Goal: Check status: Check status

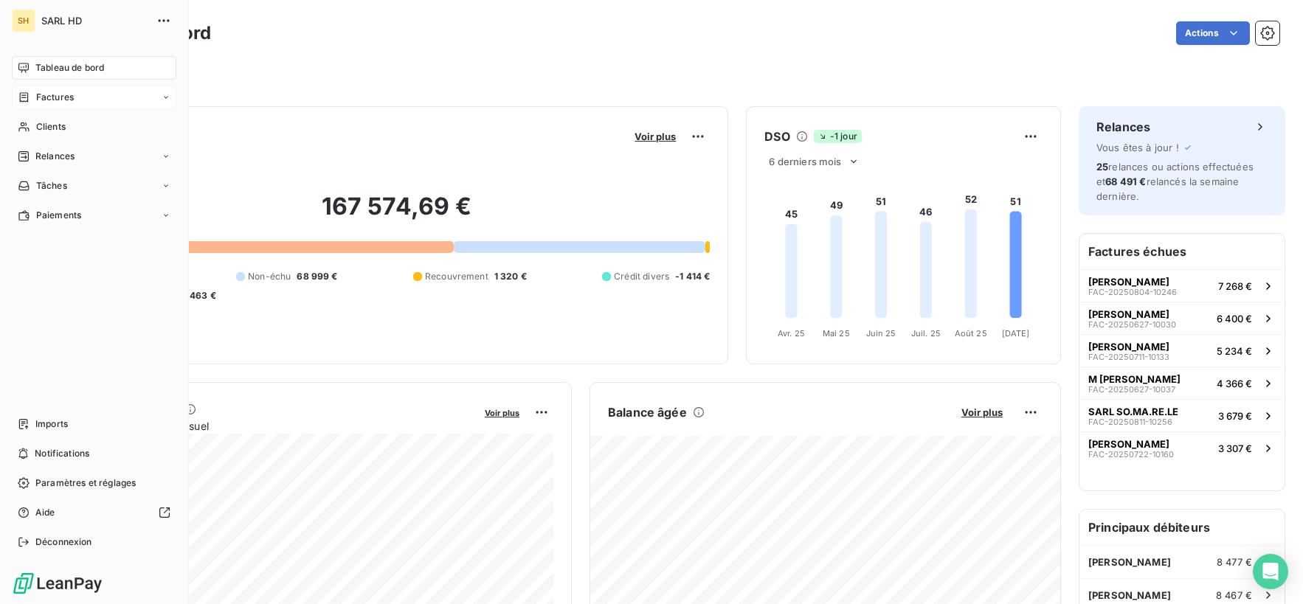
click at [92, 98] on div "Factures" at bounding box center [94, 98] width 165 height 24
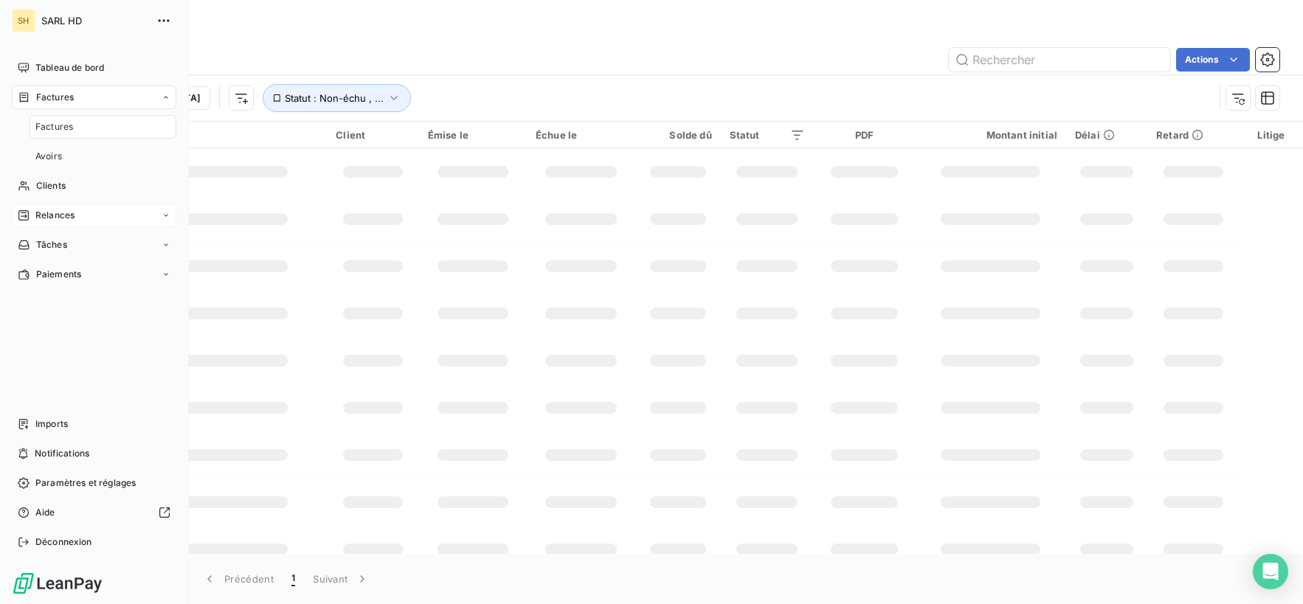
click at [89, 207] on div "Relances" at bounding box center [94, 216] width 165 height 24
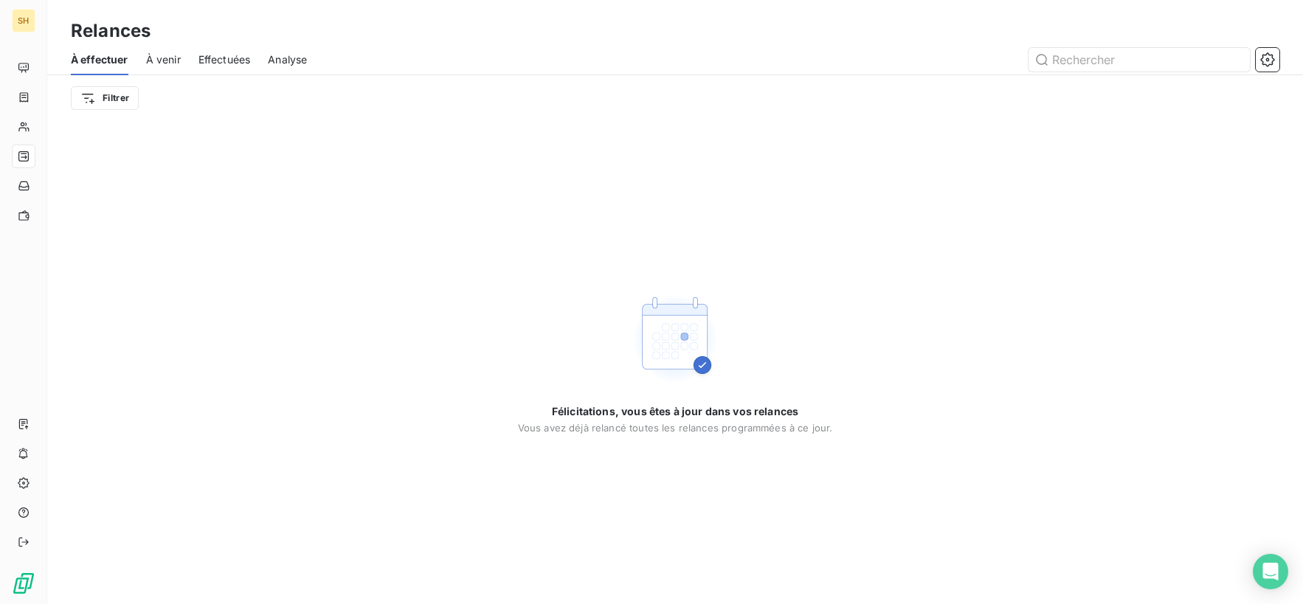
click at [256, 63] on div "À effectuer À venir Effectuées Analyse" at bounding box center [675, 59] width 1256 height 31
click at [232, 58] on span "Effectuées" at bounding box center [225, 59] width 52 height 15
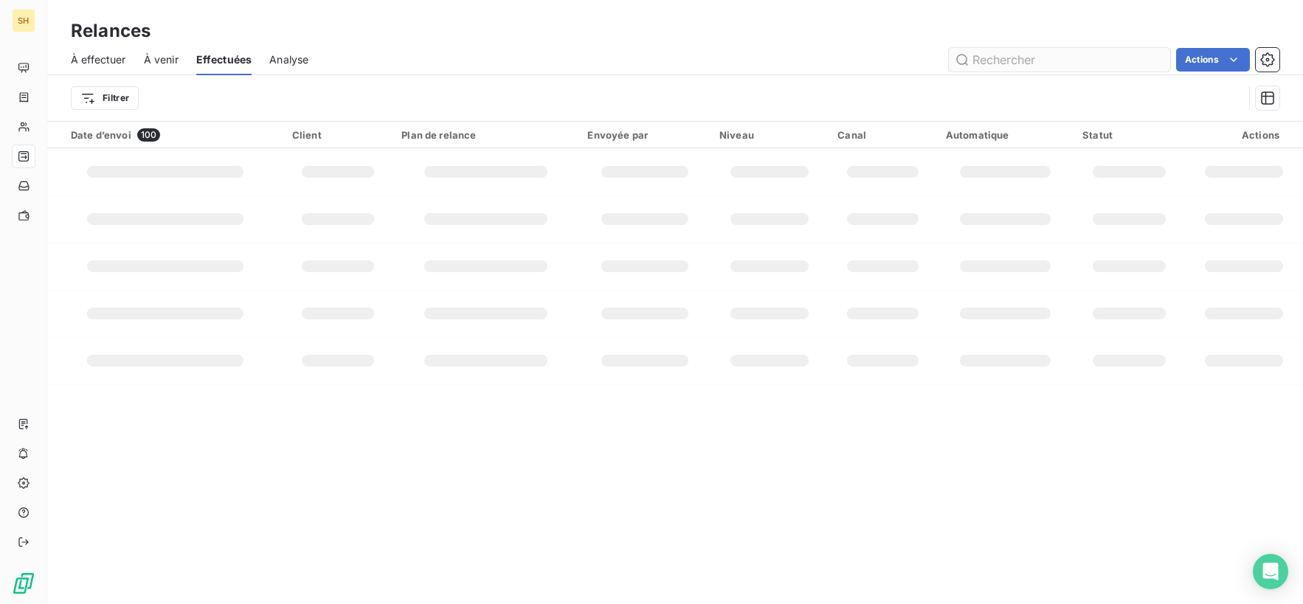
click at [1019, 60] on input "text" at bounding box center [1059, 60] width 221 height 24
type input "delaire"
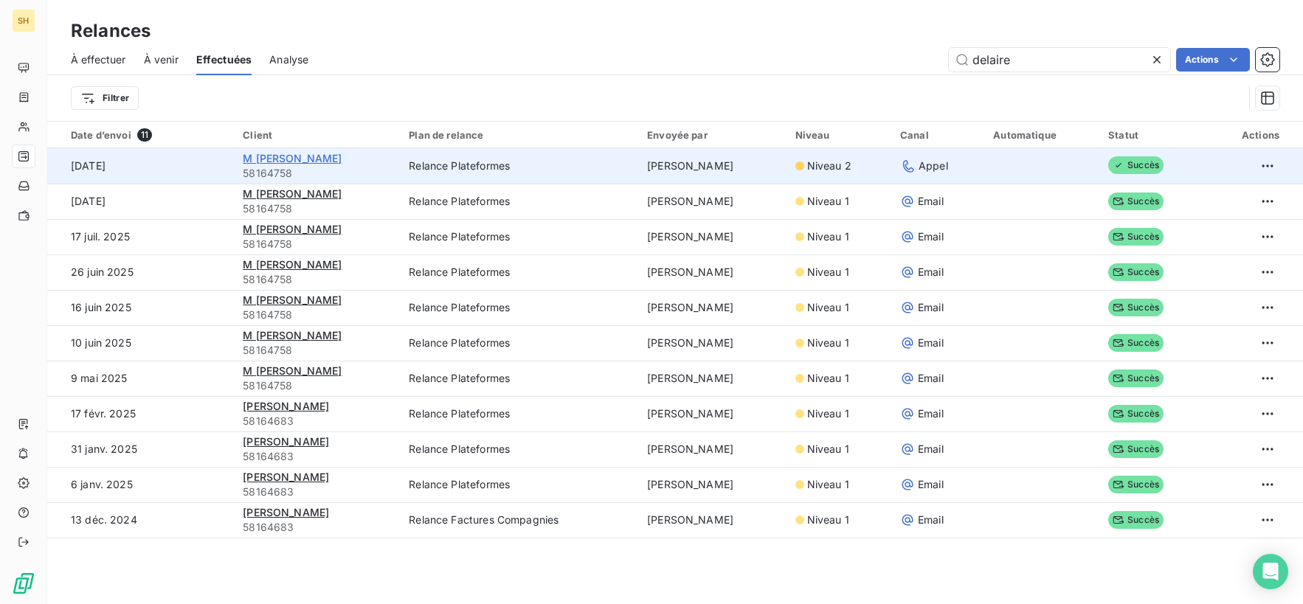
click at [295, 154] on span "M [PERSON_NAME]" at bounding box center [292, 158] width 99 height 13
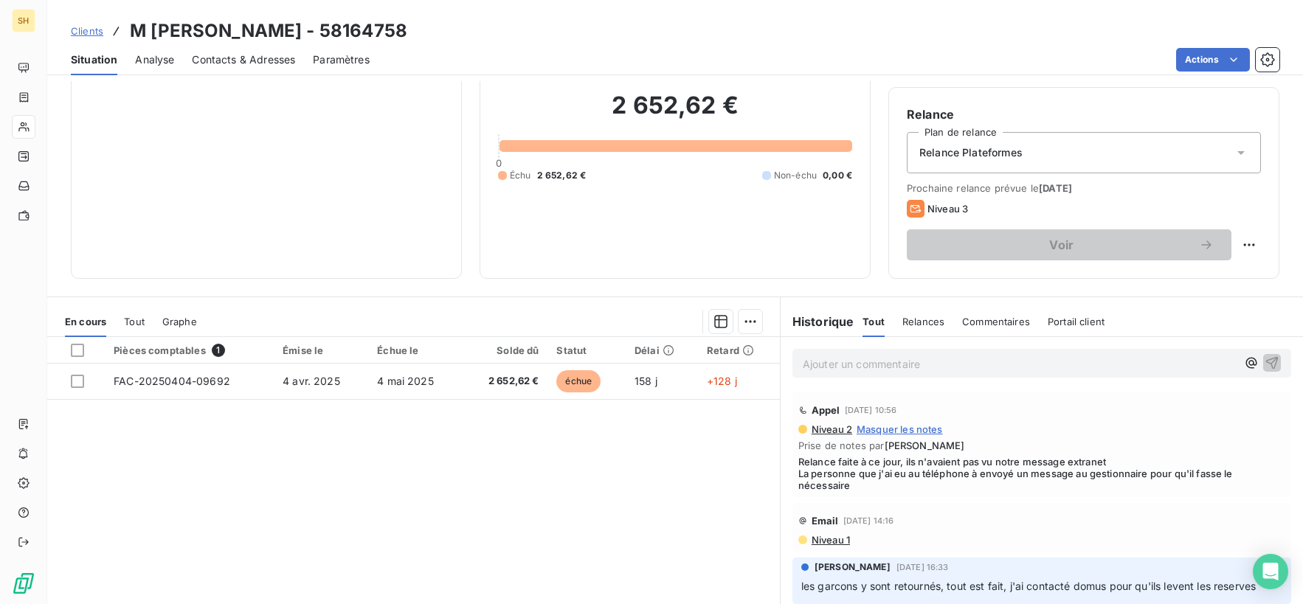
scroll to position [168, 0]
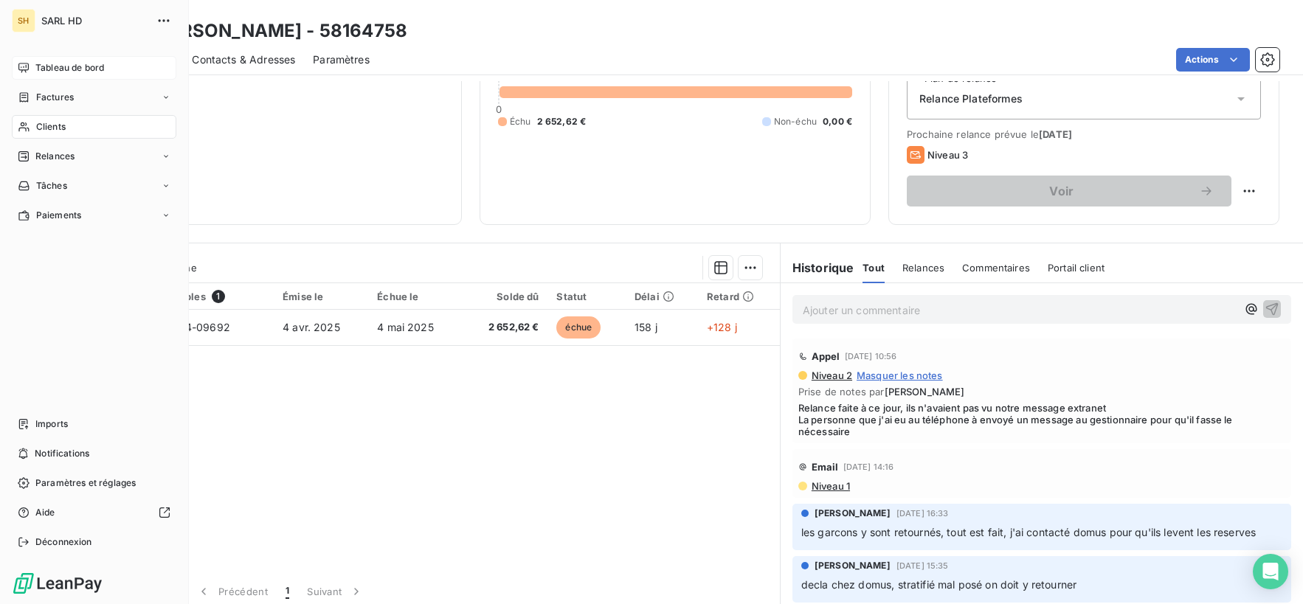
click at [36, 56] on div "Tableau de bord" at bounding box center [94, 68] width 165 height 24
